Goal: Obtain resource: Download file/media

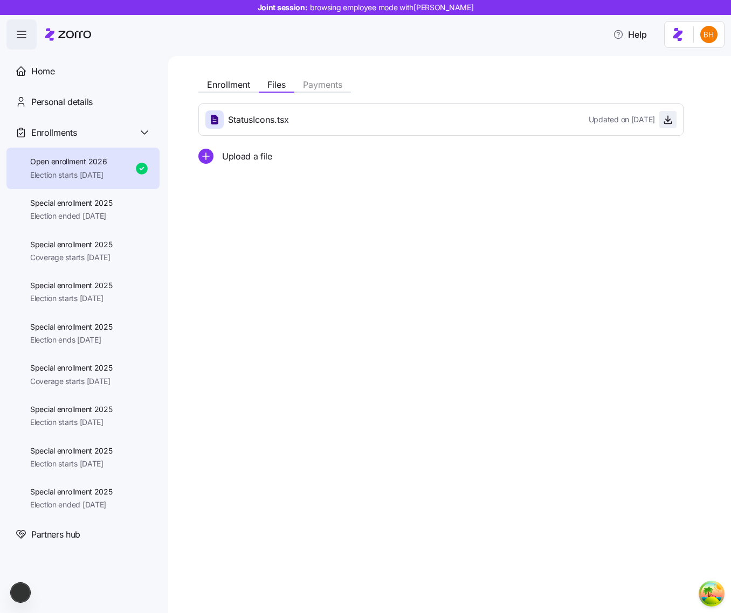
click at [668, 119] on icon "button" at bounding box center [668, 119] width 11 height 11
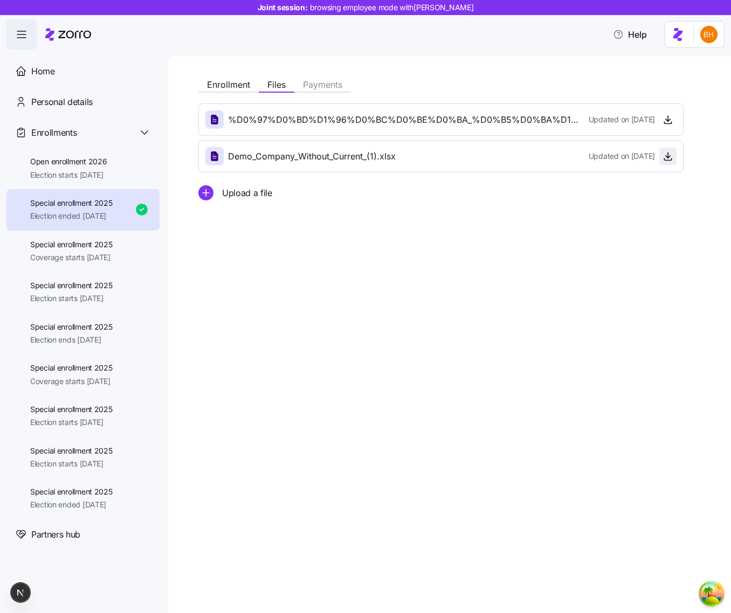
click at [668, 156] on icon "button" at bounding box center [668, 156] width 11 height 11
click at [671, 126] on span "button" at bounding box center [668, 120] width 16 height 16
click at [675, 115] on span "button" at bounding box center [668, 120] width 16 height 16
click at [673, 115] on span "button" at bounding box center [668, 120] width 16 height 16
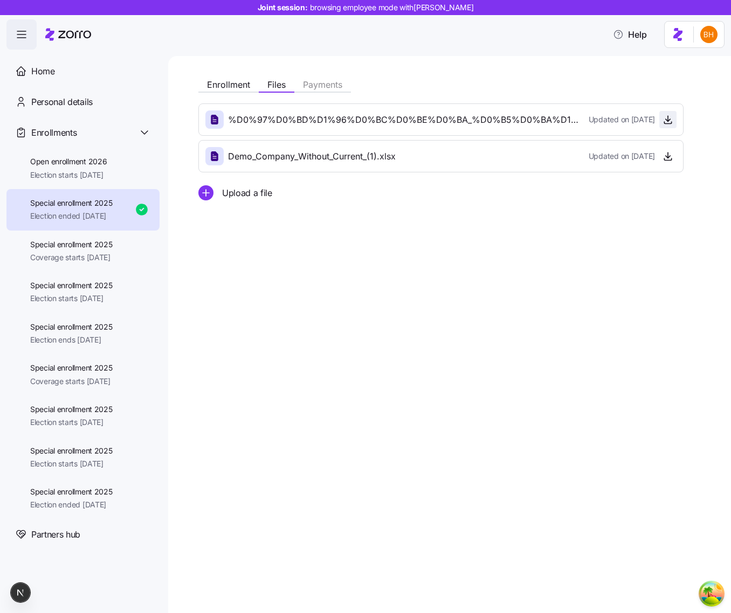
click at [673, 115] on span "button" at bounding box center [668, 120] width 16 height 16
click at [665, 118] on icon "button" at bounding box center [668, 119] width 11 height 11
click at [665, 120] on icon "button" at bounding box center [668, 119] width 11 height 11
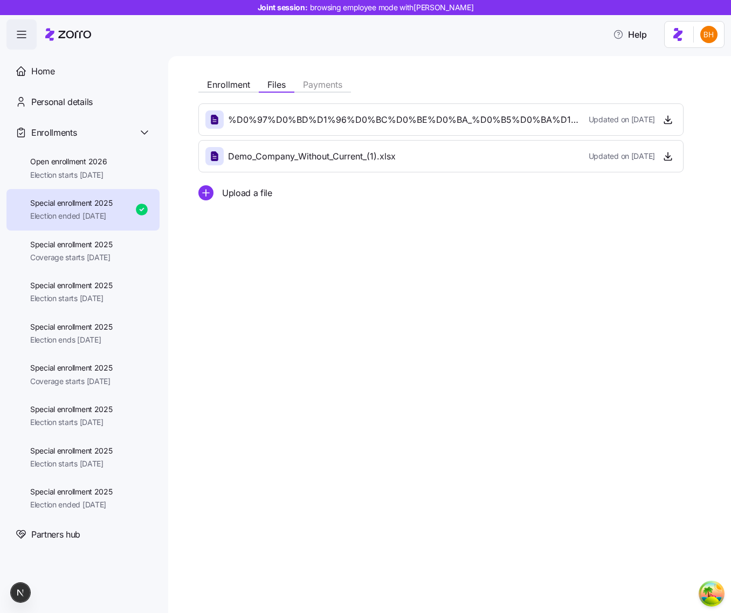
click at [530, 399] on div "Enrollment Files Payments %D0%97%D0%BD%D1%96%D0%BC%D0%BE%D0%BA_%D0%B5%D0%BA%D1%…" at bounding box center [449, 334] width 563 height 557
click at [667, 154] on icon "button" at bounding box center [668, 156] width 11 height 11
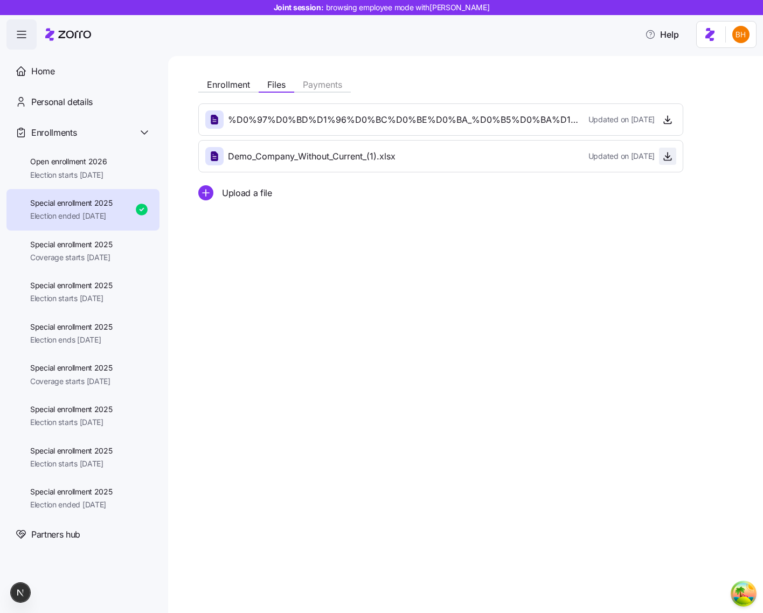
click at [671, 156] on icon "button" at bounding box center [668, 156] width 11 height 11
click at [107, 168] on div "Open enrollment 2026 Election starts 11/01/2025" at bounding box center [68, 168] width 77 height 24
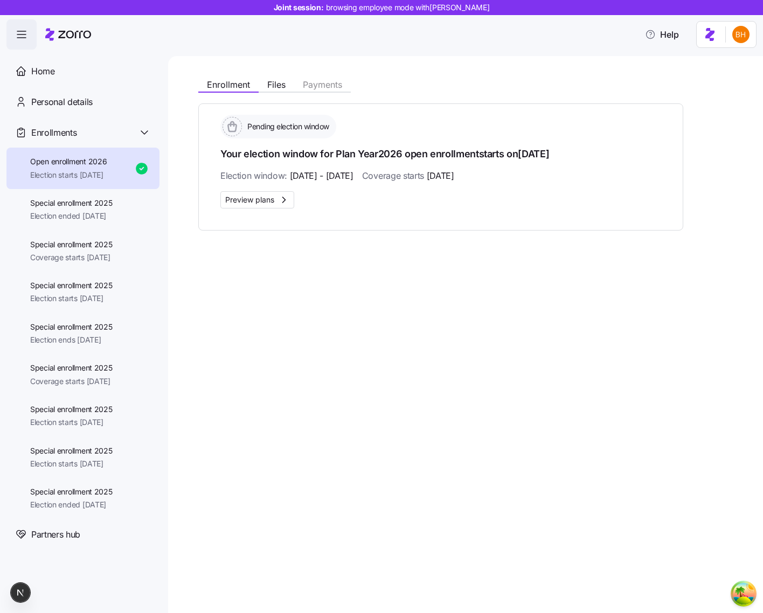
click at [546, 314] on div "Enrollment Files Payments Pending election window Your election window for Plan…" at bounding box center [465, 334] width 595 height 557
click at [76, 211] on span "Election ended 08/16/2025" at bounding box center [71, 216] width 82 height 11
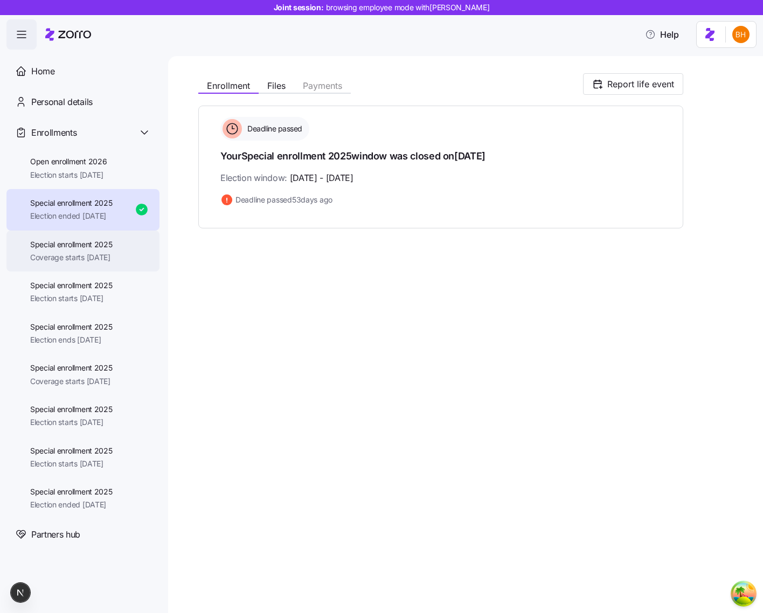
click at [56, 252] on span "Coverage starts 12/01/2025" at bounding box center [71, 257] width 82 height 11
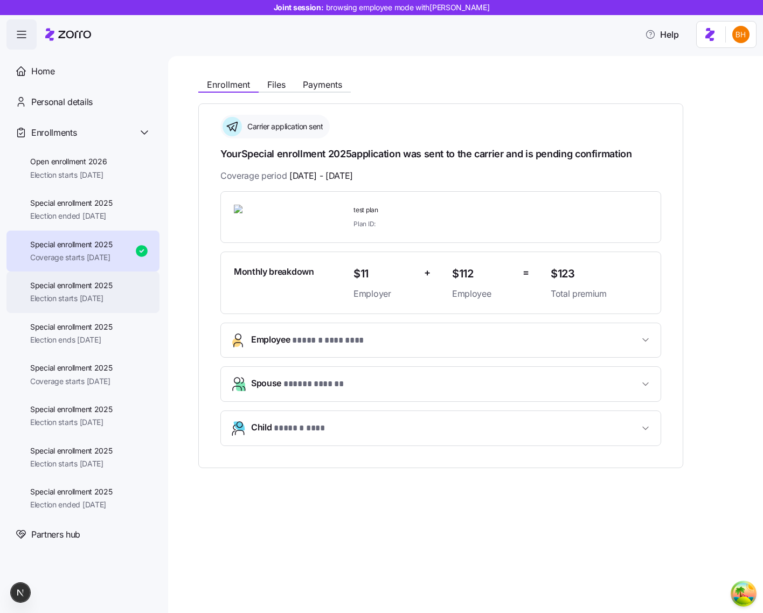
click at [62, 295] on span "Election starts 11/06/2025" at bounding box center [71, 298] width 82 height 11
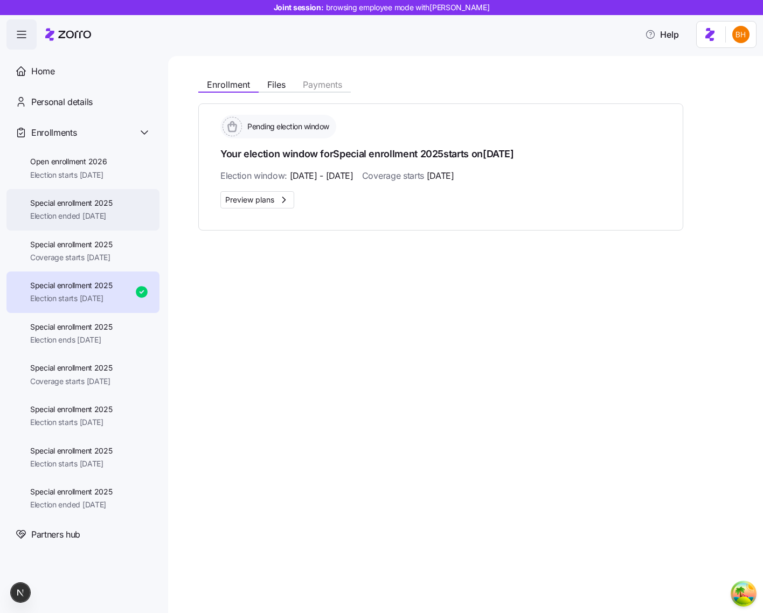
click at [89, 216] on span "Election ended 08/16/2025" at bounding box center [71, 216] width 82 height 11
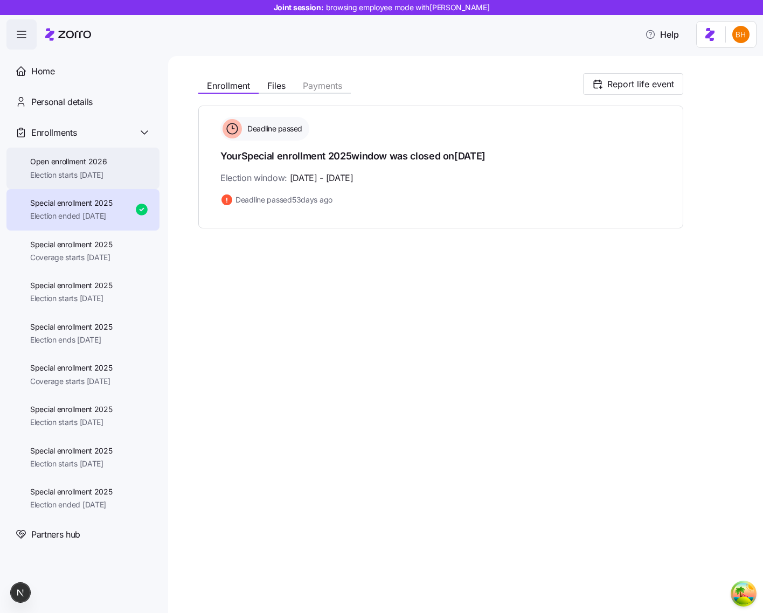
click at [101, 153] on div "Open enrollment 2026 Election starts 11/01/2025" at bounding box center [82, 169] width 153 height 42
